Goal: Understand process/instructions

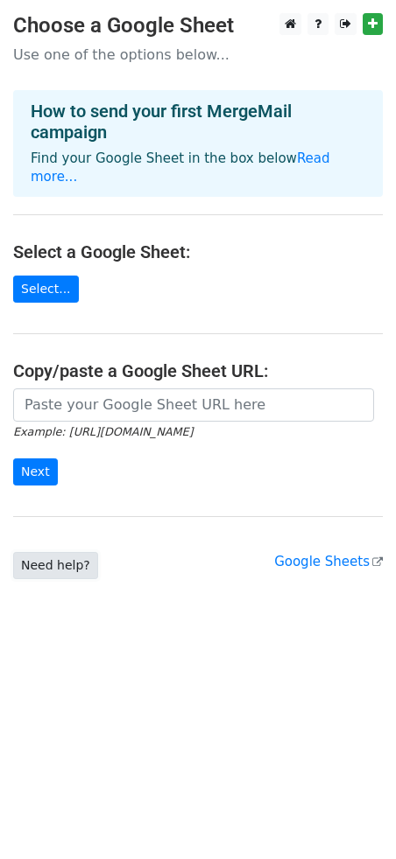
click at [60, 552] on link "Need help?" at bounding box center [55, 565] width 85 height 27
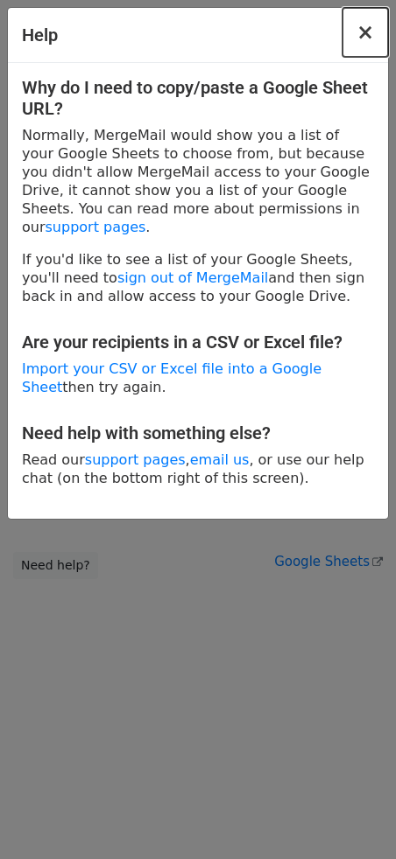
click at [360, 52] on button "×" at bounding box center [365, 32] width 46 height 49
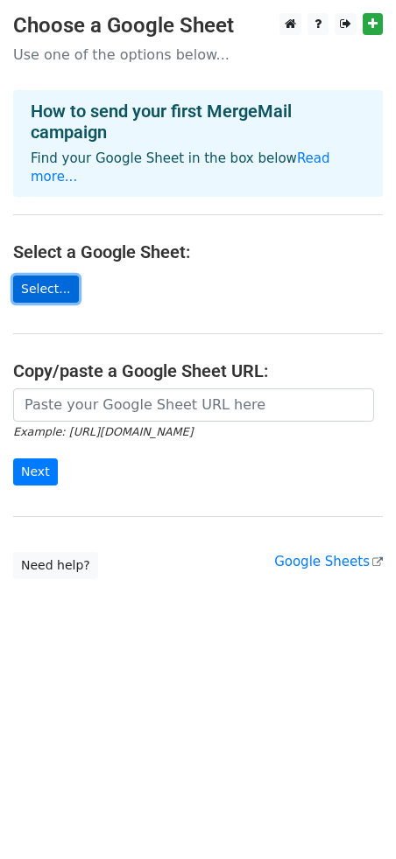
click at [46, 277] on link "Select..." at bounding box center [46, 289] width 66 height 27
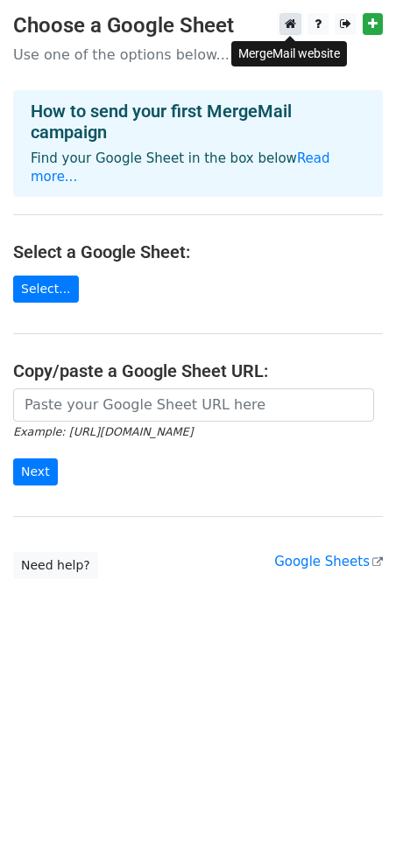
click at [291, 18] on link at bounding box center [290, 24] width 22 height 22
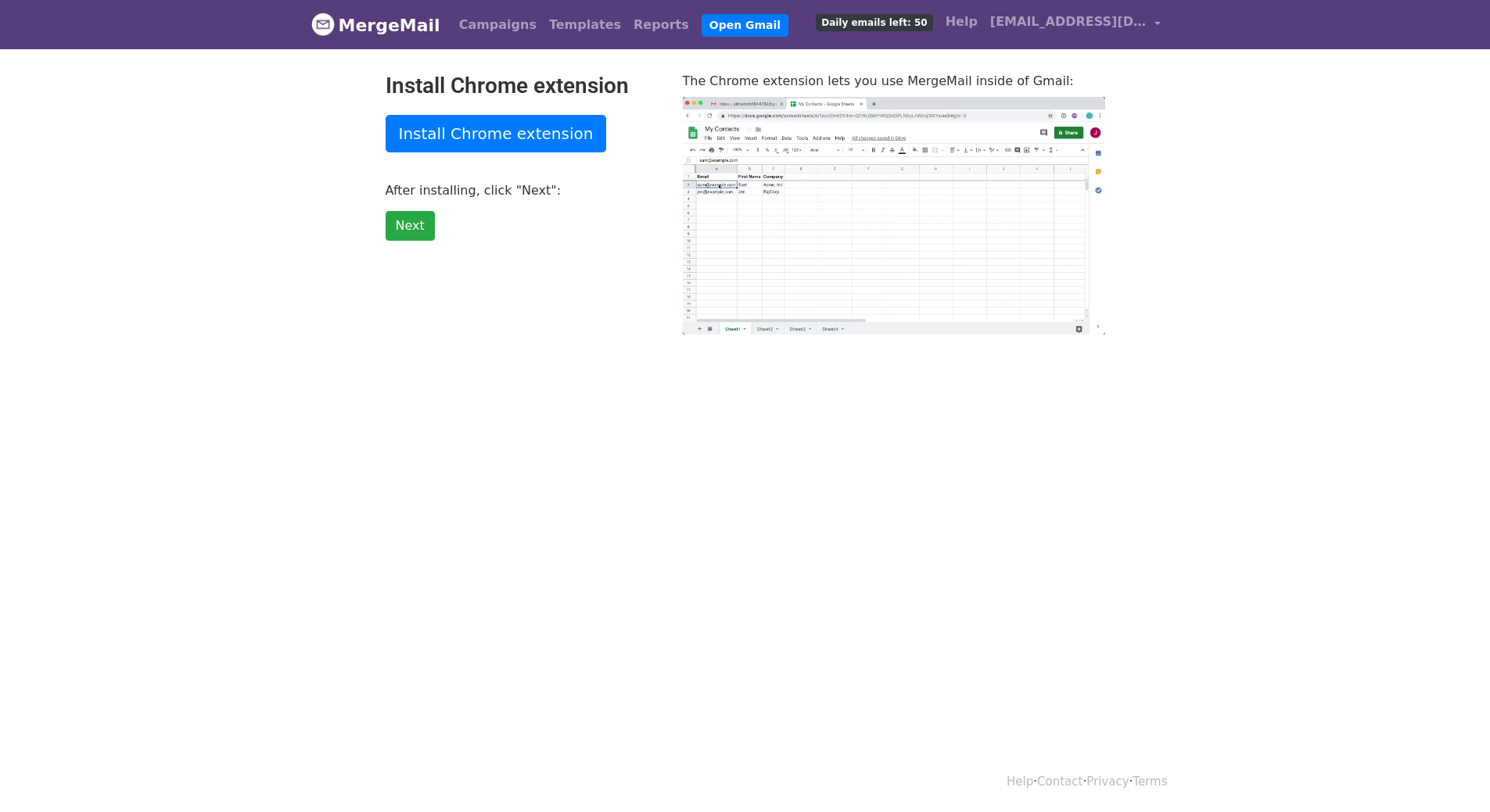
type input "41.98"
